Goal: Entertainment & Leisure: Consume media (video, audio)

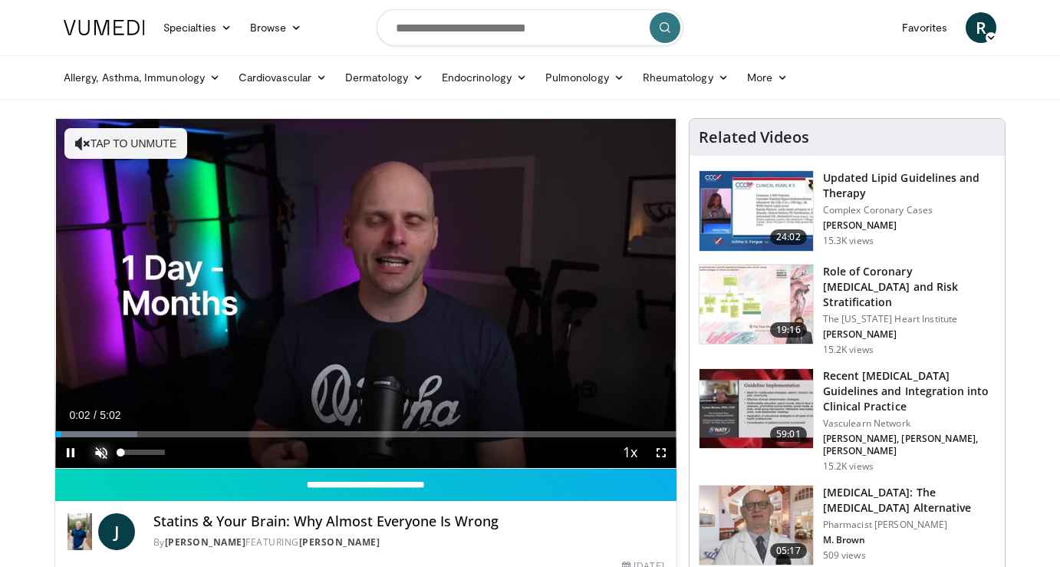
click at [110, 449] on span "Video Player" at bounding box center [101, 452] width 31 height 31
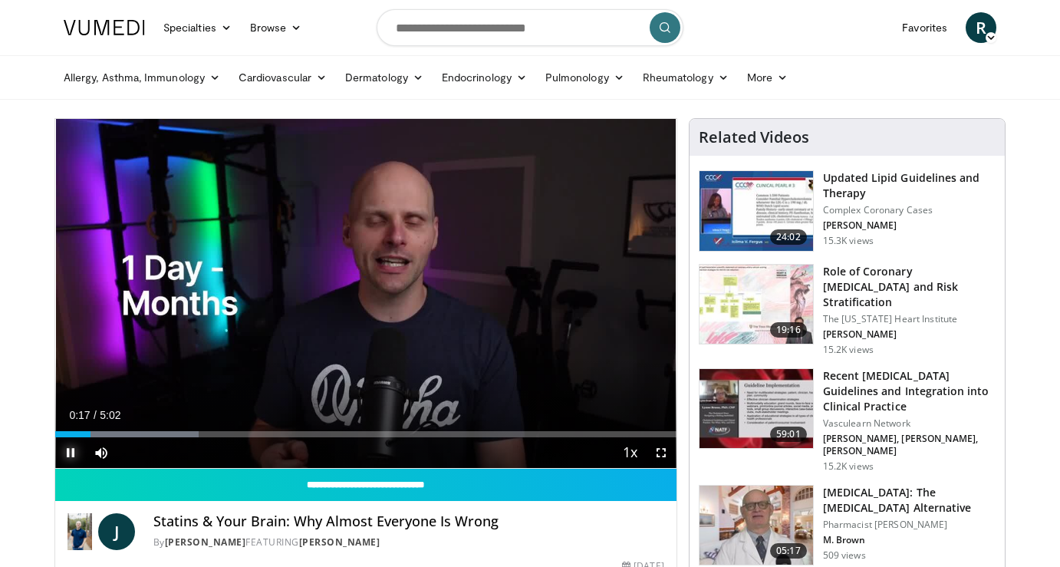
click at [64, 437] on span "Video Player" at bounding box center [70, 452] width 31 height 31
click at [61, 435] on div "Progress Bar" at bounding box center [62, 434] width 2 height 6
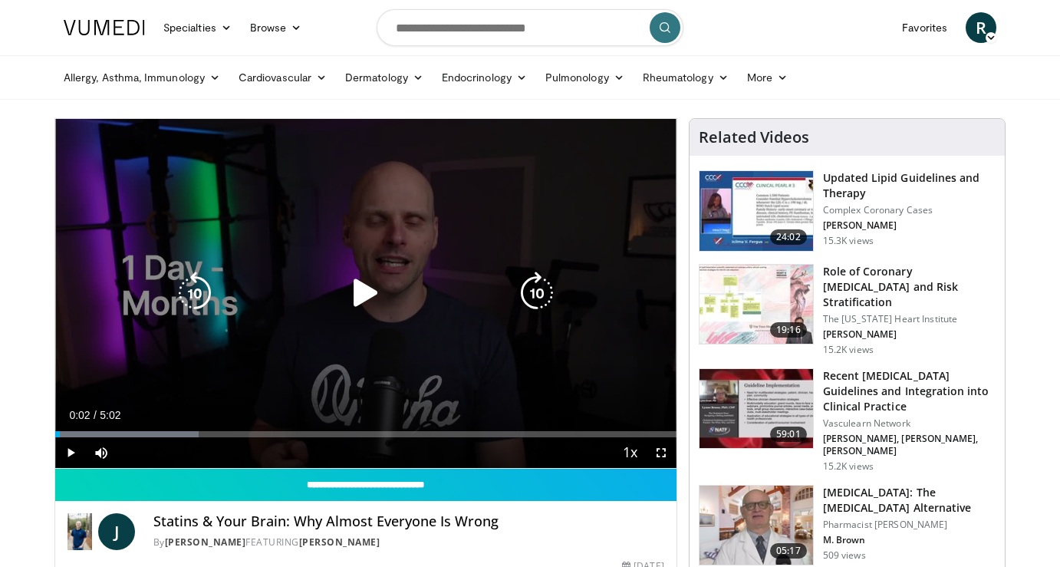
click at [364, 293] on icon "Video Player" at bounding box center [365, 293] width 43 height 43
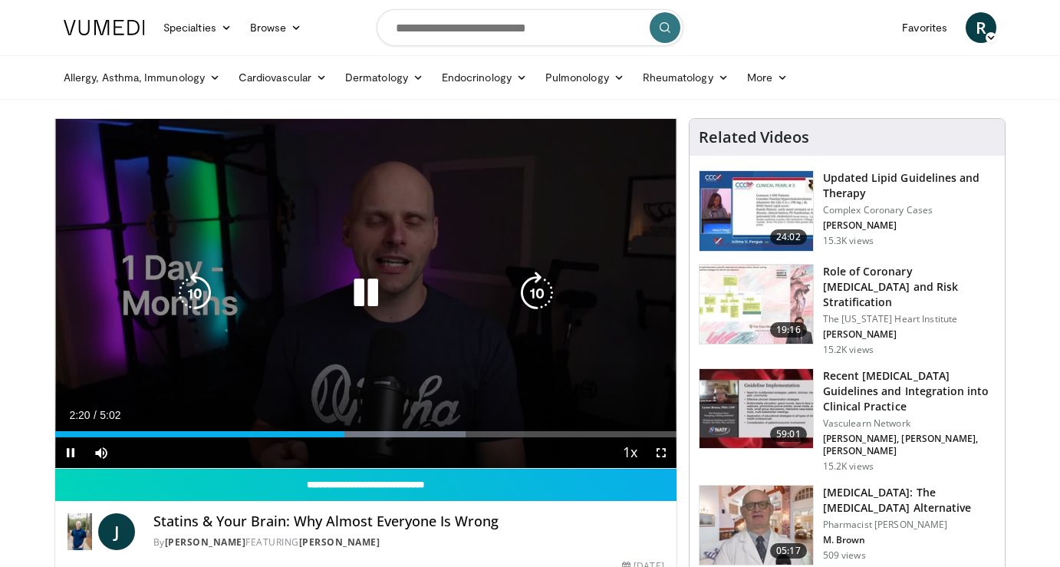
click at [374, 288] on icon "Video Player" at bounding box center [365, 293] width 43 height 43
